Goal: Navigation & Orientation: Find specific page/section

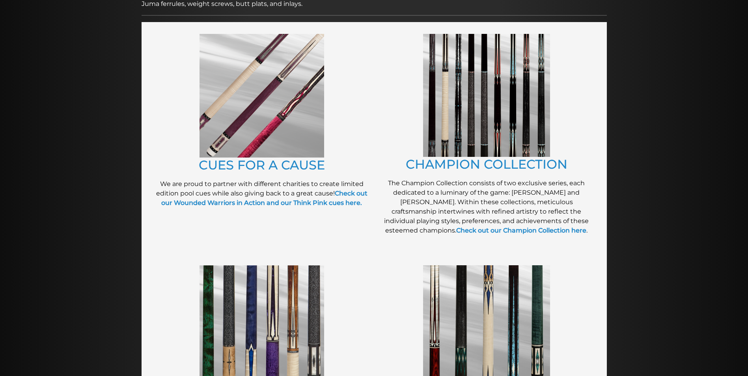
scroll to position [168, 0]
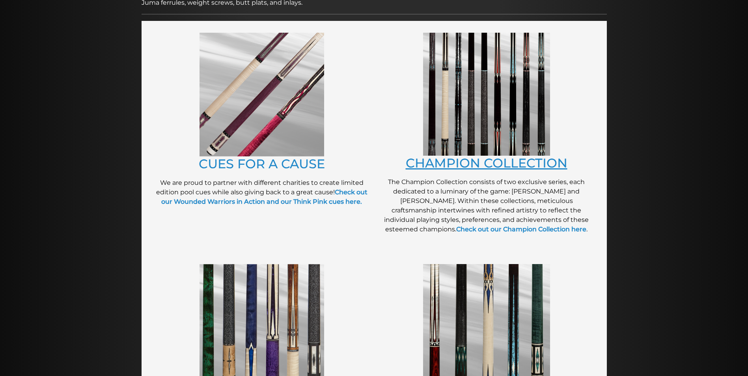
click at [489, 165] on link "CHAMPION COLLECTION" at bounding box center [487, 162] width 162 height 15
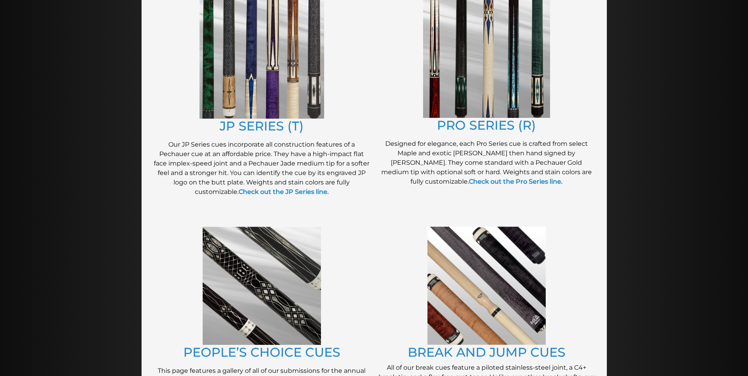
scroll to position [445, 0]
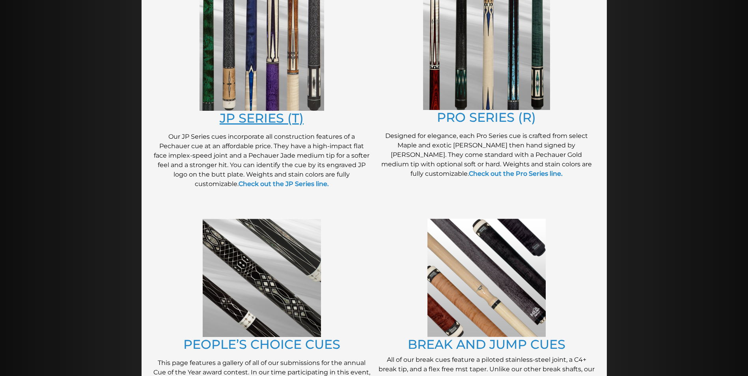
click at [251, 122] on link "JP SERIES (T)" at bounding box center [262, 117] width 84 height 15
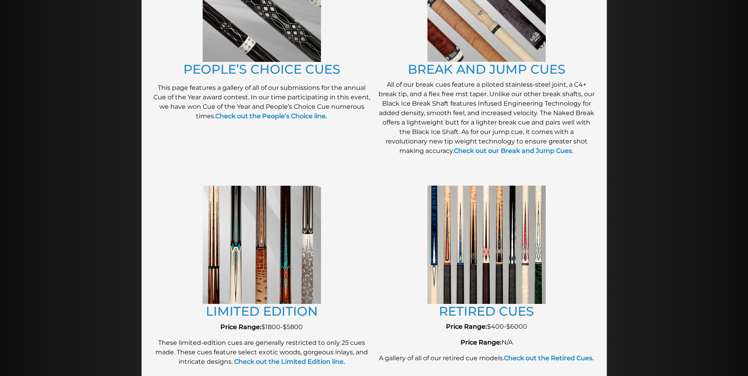
scroll to position [721, 0]
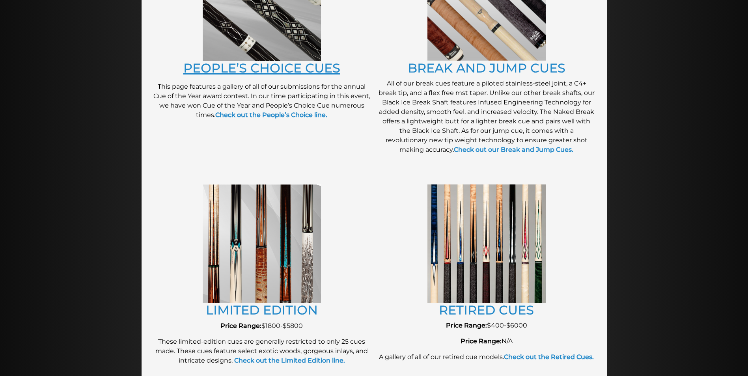
click at [272, 71] on link "PEOPLE’S CHOICE CUES" at bounding box center [261, 67] width 157 height 15
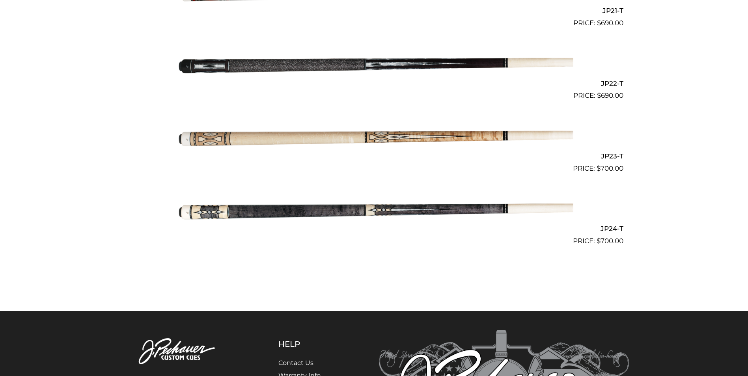
scroll to position [1751, 0]
